Goal: Information Seeking & Learning: Check status

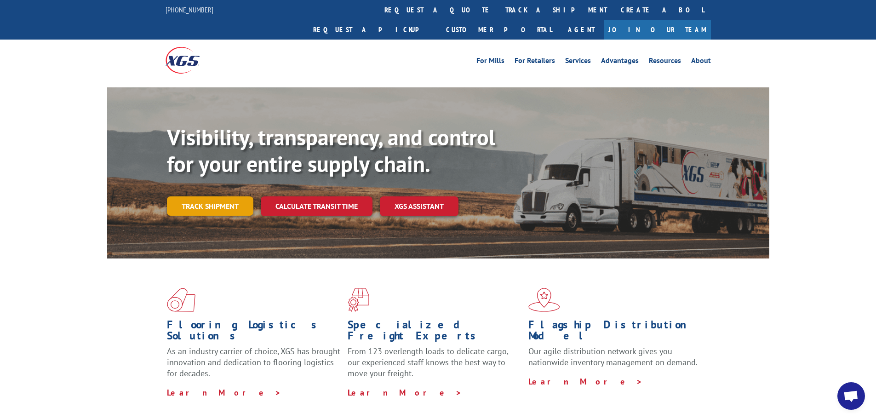
click at [236, 196] on link "Track shipment" at bounding box center [210, 205] width 86 height 19
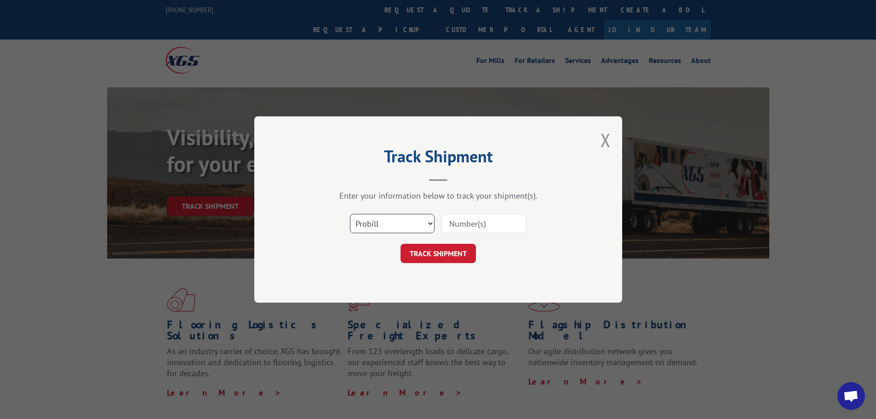
click at [391, 218] on select "Select category... Probill BOL PO" at bounding box center [392, 223] width 85 height 19
select select "po"
click at [350, 214] on select "Select category... Probill BOL PO" at bounding box center [392, 223] width 85 height 19
click at [450, 218] on input at bounding box center [484, 223] width 85 height 19
paste input "04523405"
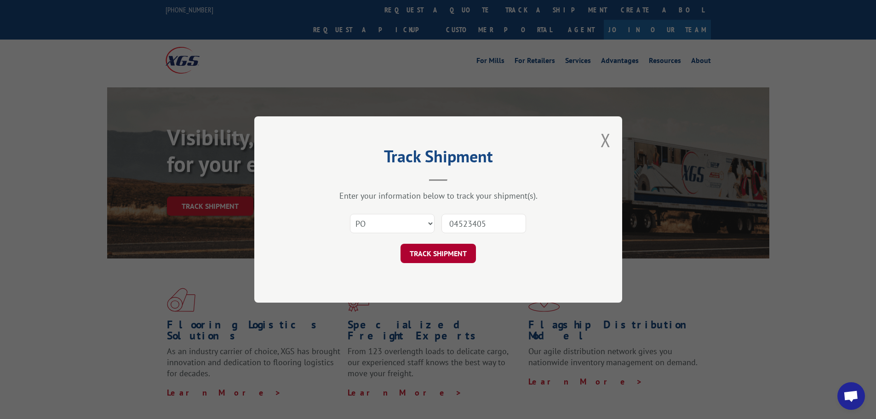
type input "04523405"
click at [457, 256] on button "TRACK SHIPMENT" at bounding box center [438, 253] width 75 height 19
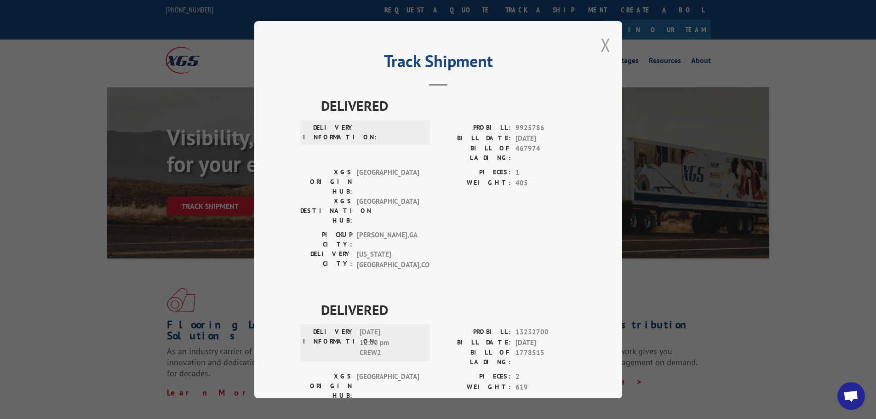
click at [601, 44] on button "Close modal" at bounding box center [606, 45] width 10 height 24
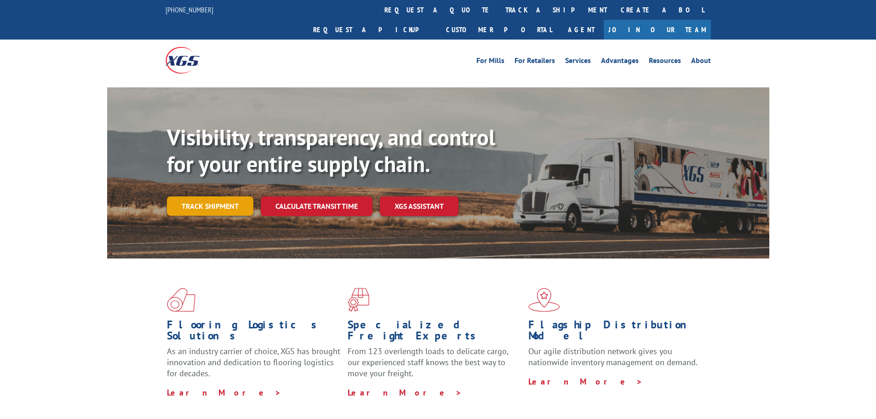
click at [205, 196] on link "Track shipment" at bounding box center [210, 205] width 86 height 19
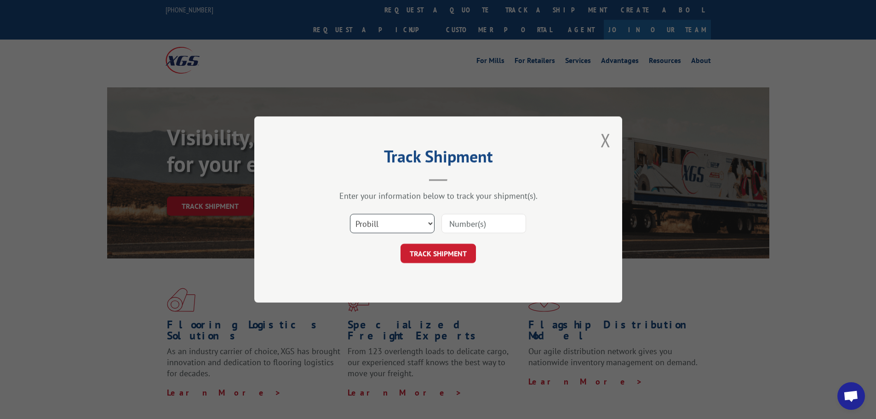
click at [378, 225] on select "Select category... Probill BOL PO" at bounding box center [392, 223] width 85 height 19
select select "po"
click at [350, 214] on select "Select category... Probill BOL PO" at bounding box center [392, 223] width 85 height 19
click at [470, 229] on input at bounding box center [484, 223] width 85 height 19
paste input "04523266"
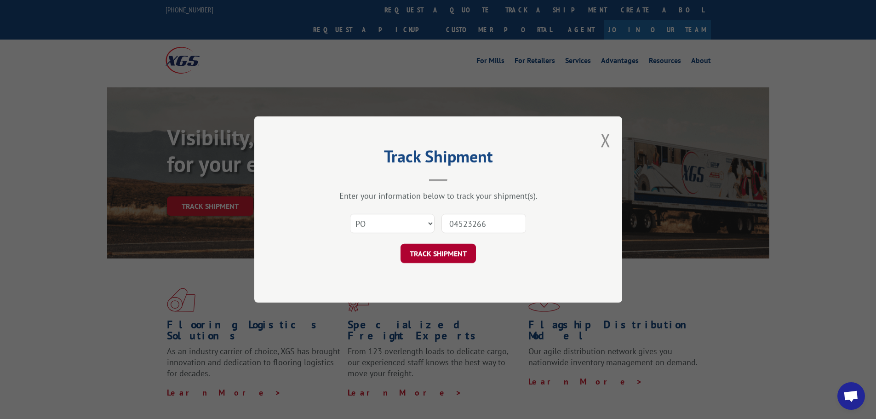
type input "04523266"
click at [465, 256] on button "TRACK SHIPMENT" at bounding box center [438, 253] width 75 height 19
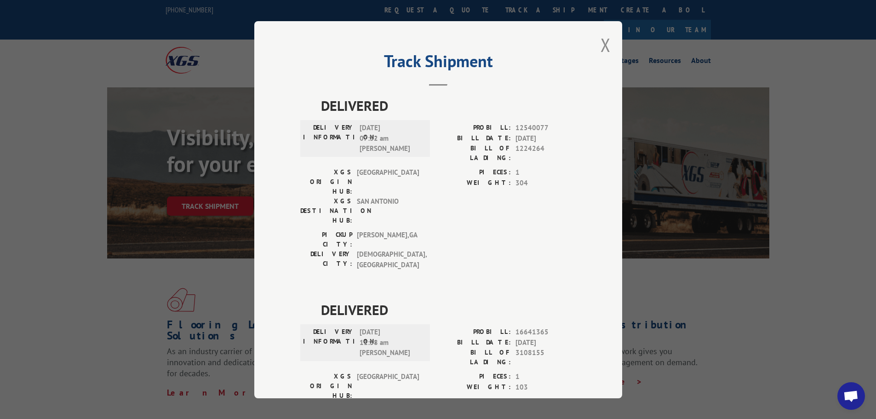
click at [596, 50] on div "Track Shipment DELIVERED DELIVERY INFORMATION: 05/21/2021 07:32 am M Spencer PR…" at bounding box center [438, 209] width 368 height 377
click at [602, 43] on button "Close modal" at bounding box center [606, 45] width 10 height 24
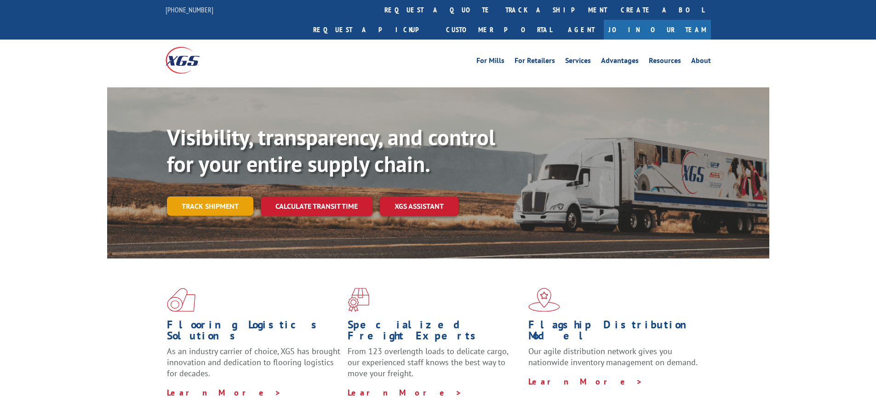
click at [192, 196] on link "Track shipment" at bounding box center [210, 205] width 86 height 19
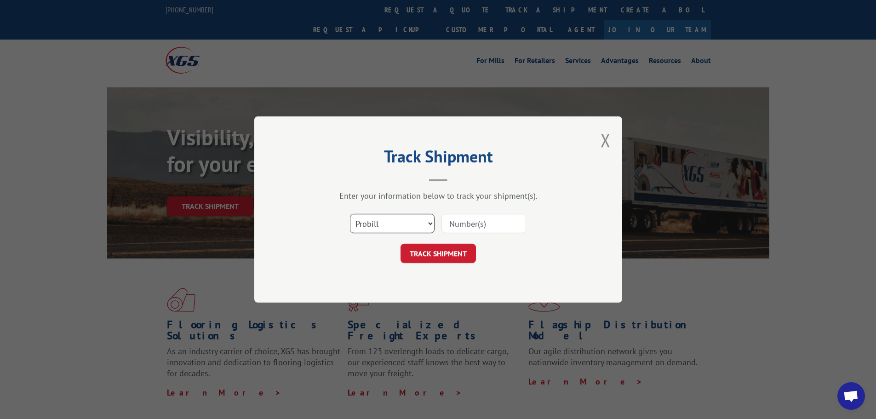
click at [388, 224] on select "Select category... Probill BOL PO" at bounding box center [392, 223] width 85 height 19
select select "po"
click at [350, 214] on select "Select category... Probill BOL PO" at bounding box center [392, 223] width 85 height 19
click at [460, 222] on input at bounding box center [484, 223] width 85 height 19
paste input "04522957"
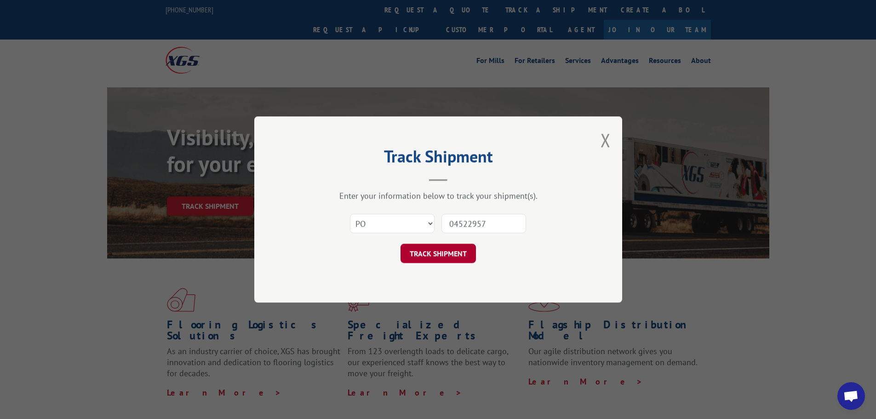
type input "04522957"
click at [430, 252] on button "TRACK SHIPMENT" at bounding box center [438, 253] width 75 height 19
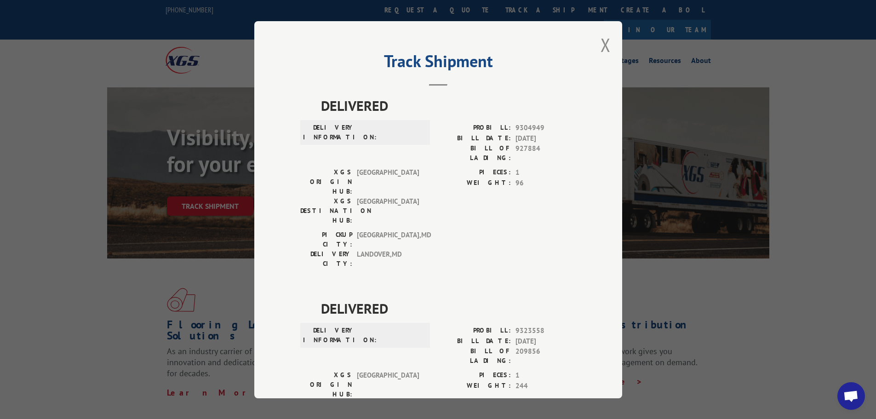
click at [592, 52] on div "Track Shipment DELIVERED DELIVERY INFORMATION: PROBILL: 9304949 BILL DATE: 08/2…" at bounding box center [438, 209] width 368 height 377
click at [596, 51] on div "Track Shipment DELIVERED DELIVERY INFORMATION: PROBILL: 9304949 BILL DATE: 08/2…" at bounding box center [438, 209] width 368 height 377
click at [601, 46] on button "Close modal" at bounding box center [606, 45] width 10 height 24
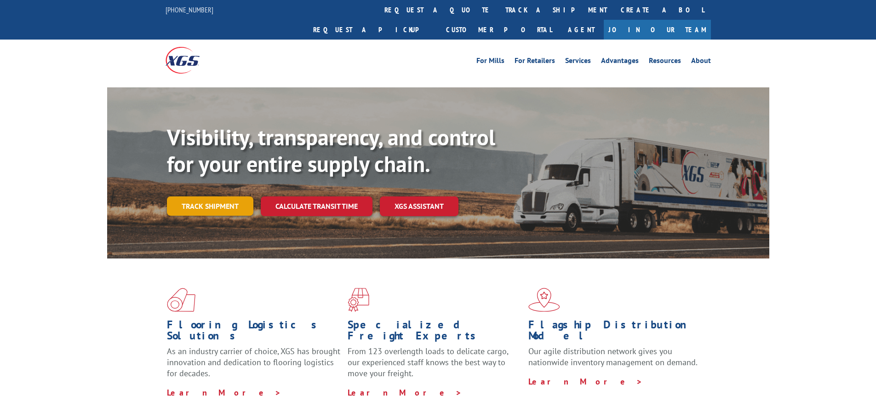
click at [235, 196] on link "Track shipment" at bounding box center [210, 205] width 86 height 19
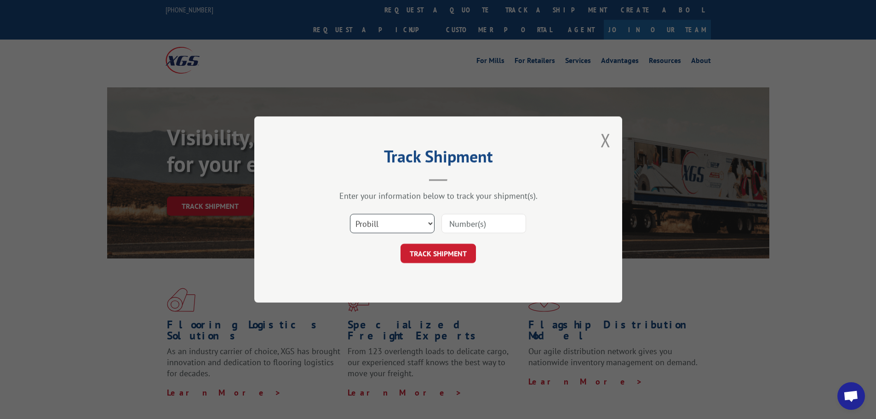
click at [369, 226] on select "Select category... Probill BOL PO" at bounding box center [392, 223] width 85 height 19
select select "po"
click at [350, 214] on select "Select category... Probill BOL PO" at bounding box center [392, 223] width 85 height 19
click at [460, 219] on input at bounding box center [484, 223] width 85 height 19
paste input "04523418"
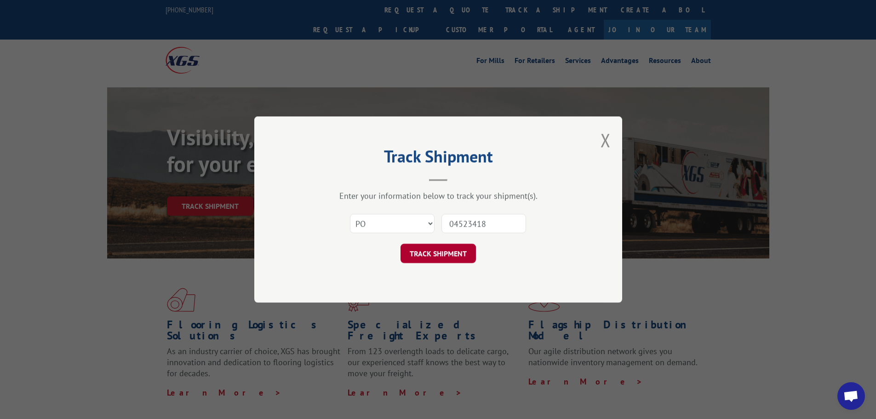
type input "04523418"
click at [437, 250] on button "TRACK SHIPMENT" at bounding box center [438, 253] width 75 height 19
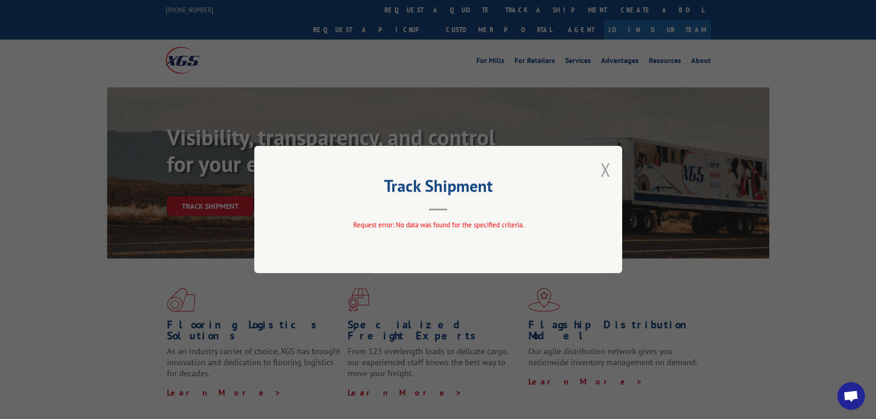
click at [606, 173] on button "Close modal" at bounding box center [606, 169] width 10 height 24
